Goal: Task Accomplishment & Management: Manage account settings

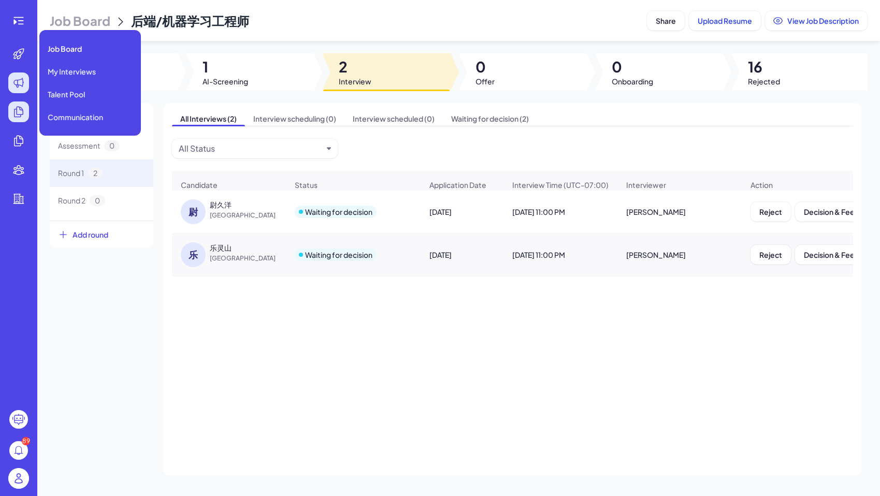
click at [20, 102] on div at bounding box center [18, 111] width 21 height 21
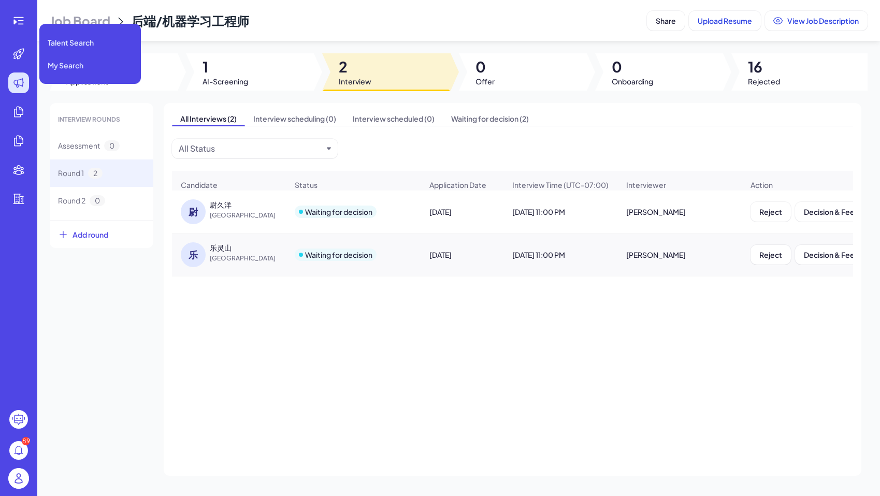
click at [17, 42] on div "89" at bounding box center [18, 248] width 37 height 496
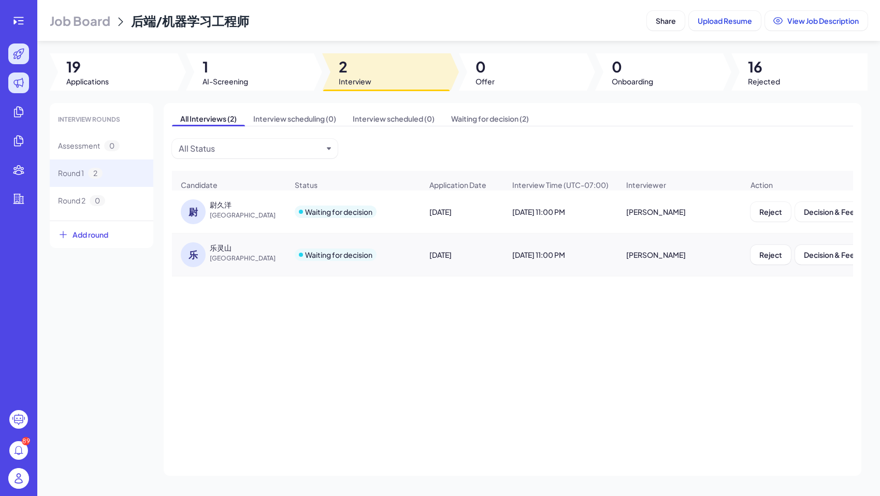
click at [19, 54] on icon at bounding box center [18, 54] width 12 height 12
click at [22, 22] on icon at bounding box center [18, 20] width 12 height 12
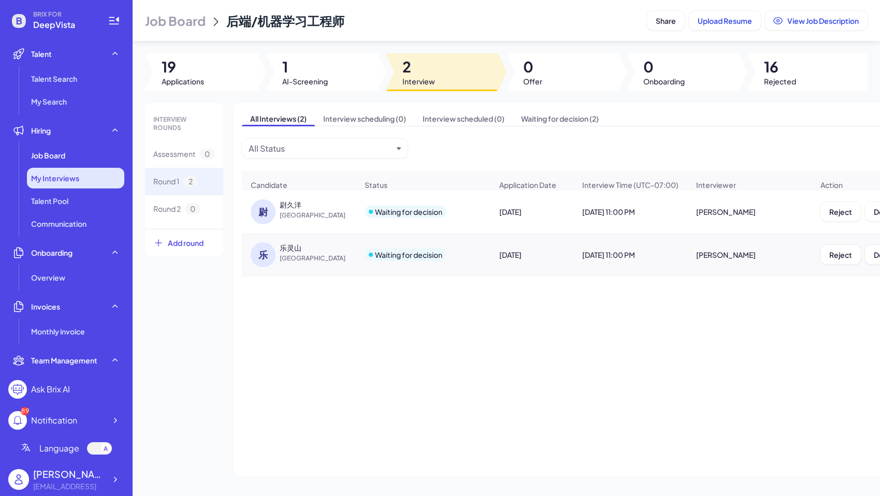
click at [81, 173] on div "My Interviews" at bounding box center [75, 178] width 97 height 21
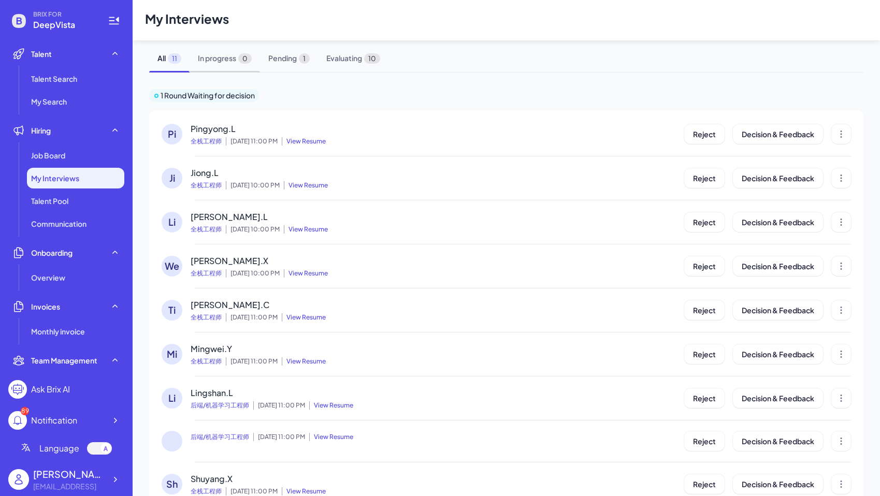
click at [221, 54] on span "In progress 0" at bounding box center [225, 58] width 70 height 27
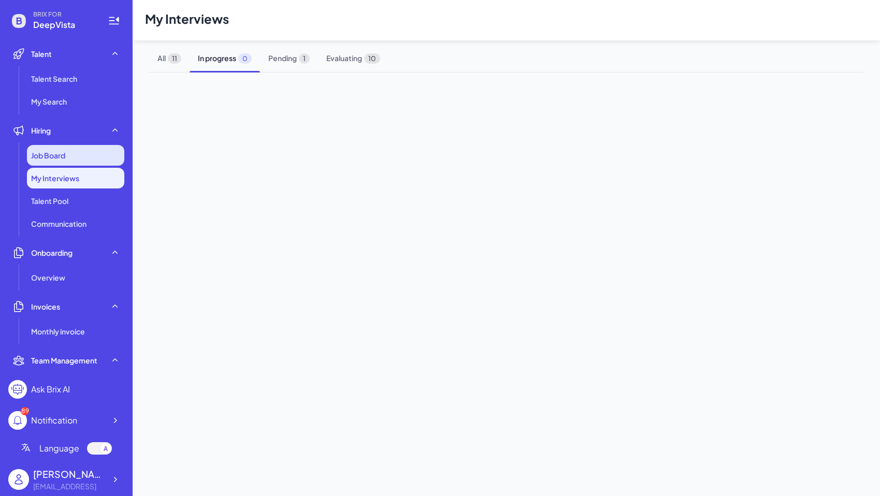
click at [92, 162] on div "Job Board" at bounding box center [75, 155] width 97 height 21
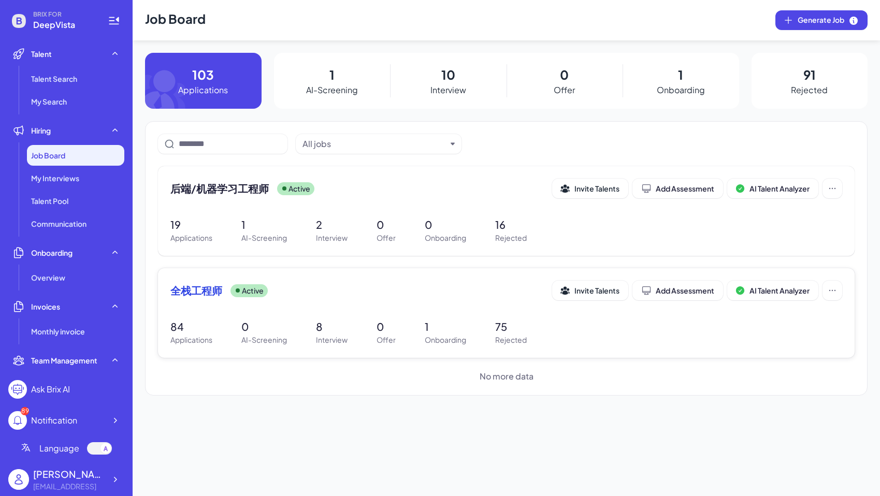
click at [211, 282] on div "全栈工程师 Active Invite Talents Add Assessment AI Talent Analyzer" at bounding box center [506, 291] width 672 height 20
